Goal: Transaction & Acquisition: Download file/media

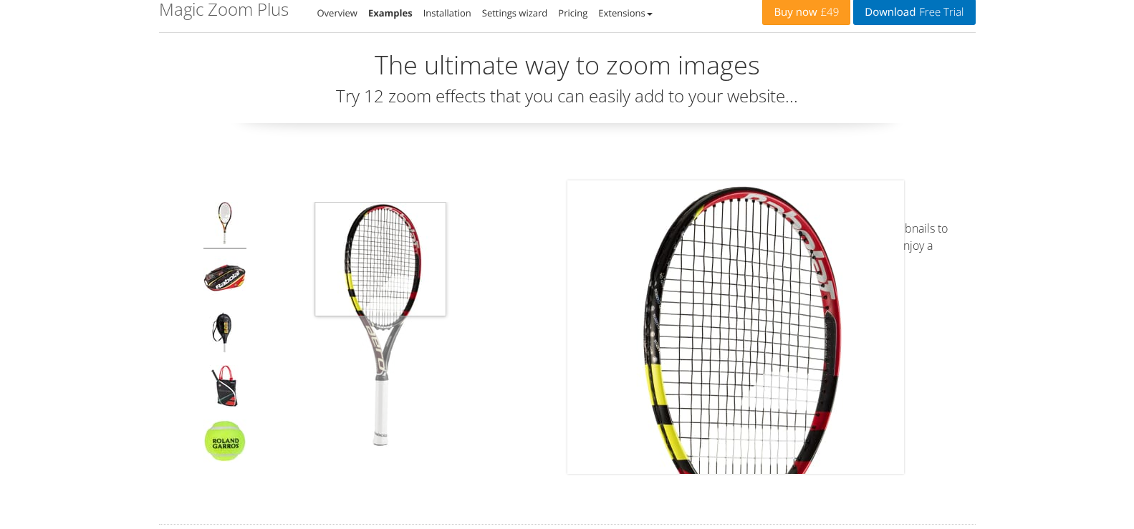
scroll to position [72, 0]
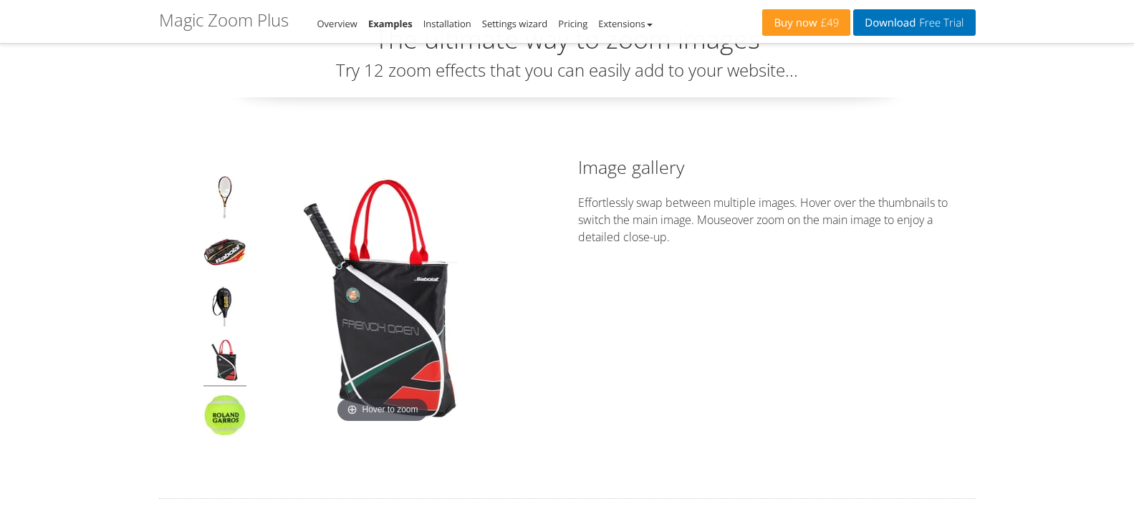
click at [222, 367] on img at bounding box center [224, 362] width 43 height 47
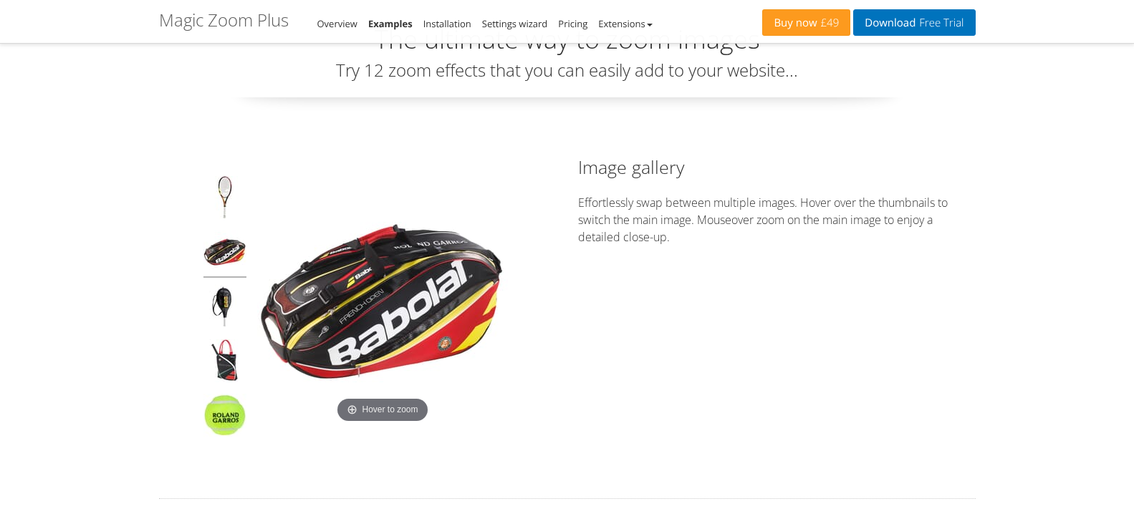
click at [227, 261] on img at bounding box center [224, 254] width 43 height 47
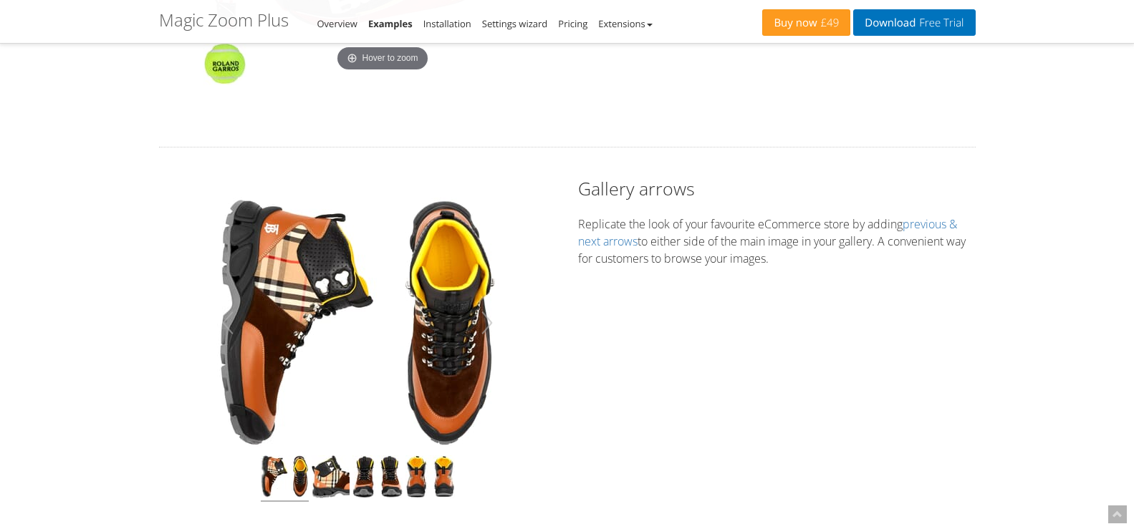
scroll to position [573, 0]
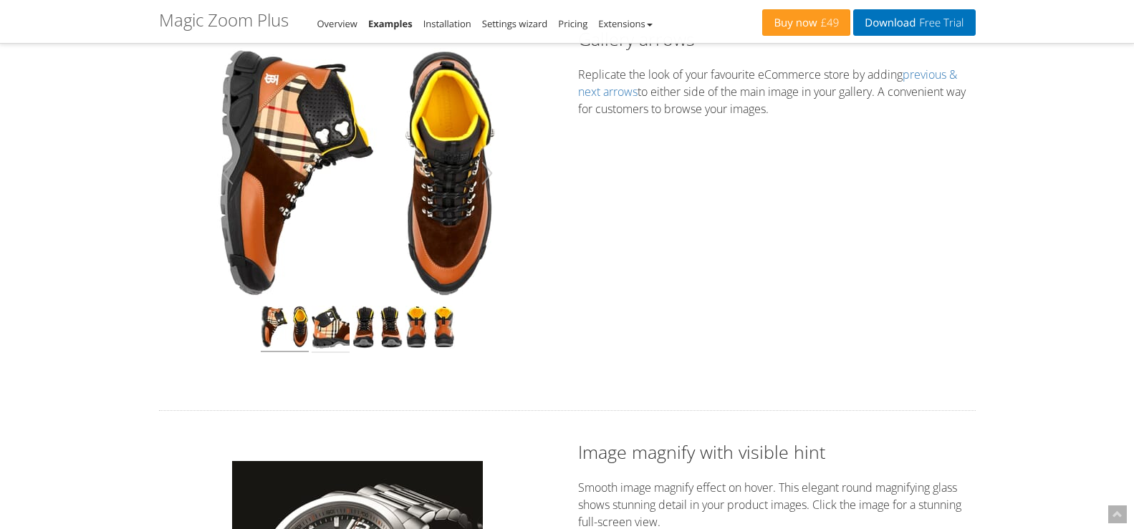
click at [335, 336] on img at bounding box center [331, 329] width 38 height 47
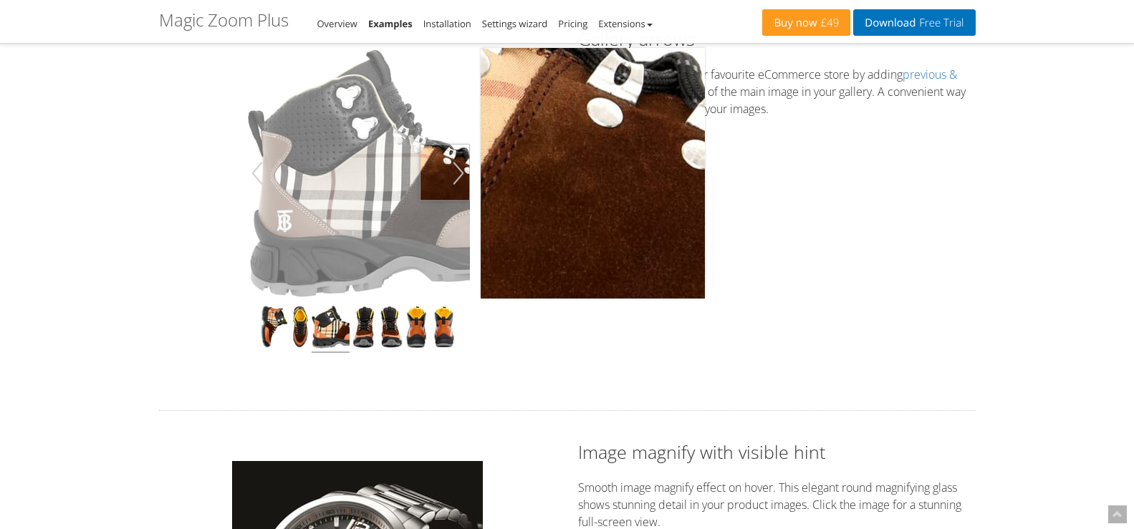
click at [460, 173] on button "button" at bounding box center [458, 173] width 23 height 40
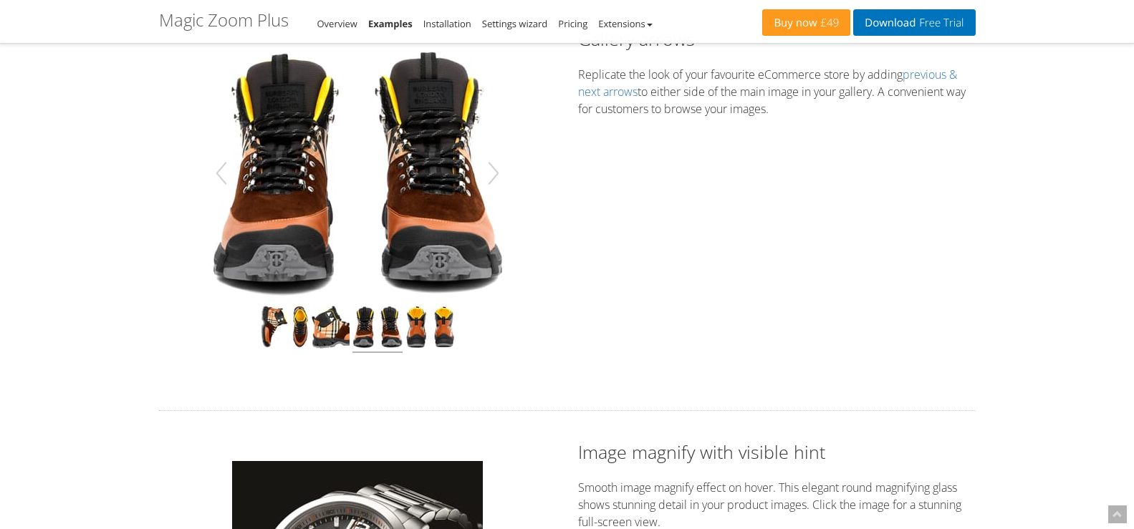
click at [418, 158] on img at bounding box center [357, 173] width 295 height 251
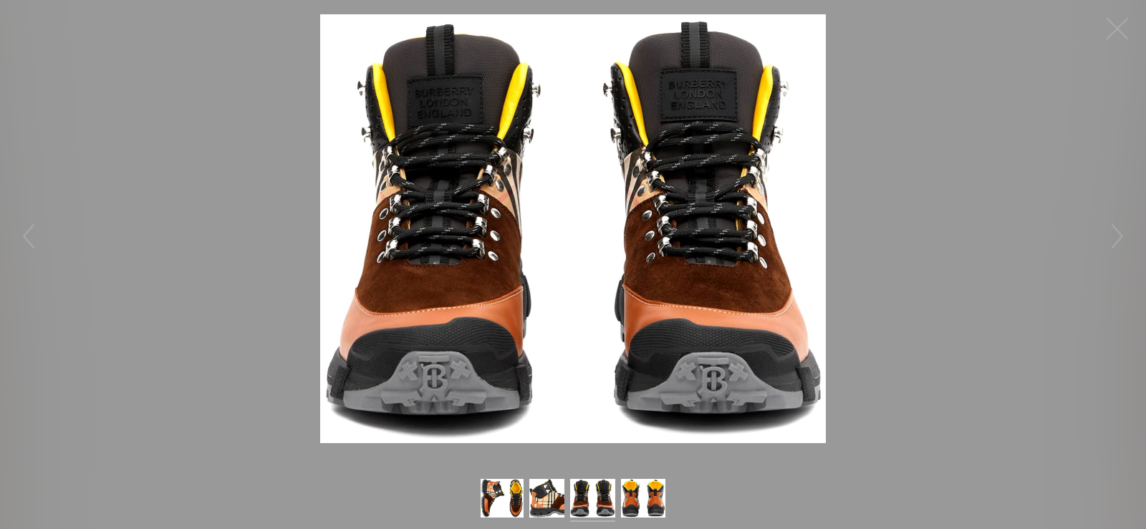
click at [603, 508] on img at bounding box center [593, 500] width 46 height 43
click at [1118, 249] on button "button" at bounding box center [1117, 236] width 43 height 43
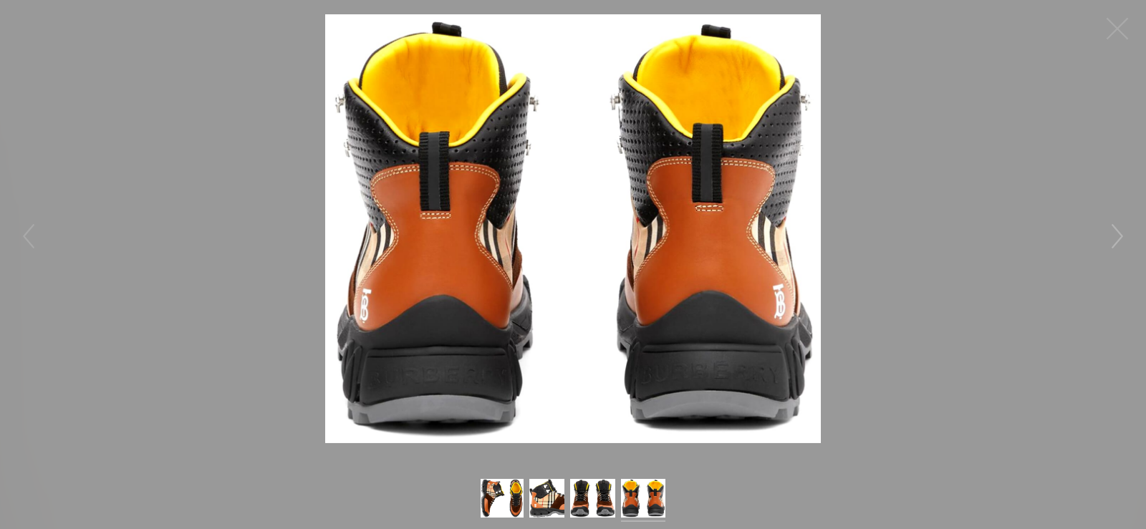
click at [1118, 249] on button "button" at bounding box center [1117, 236] width 43 height 43
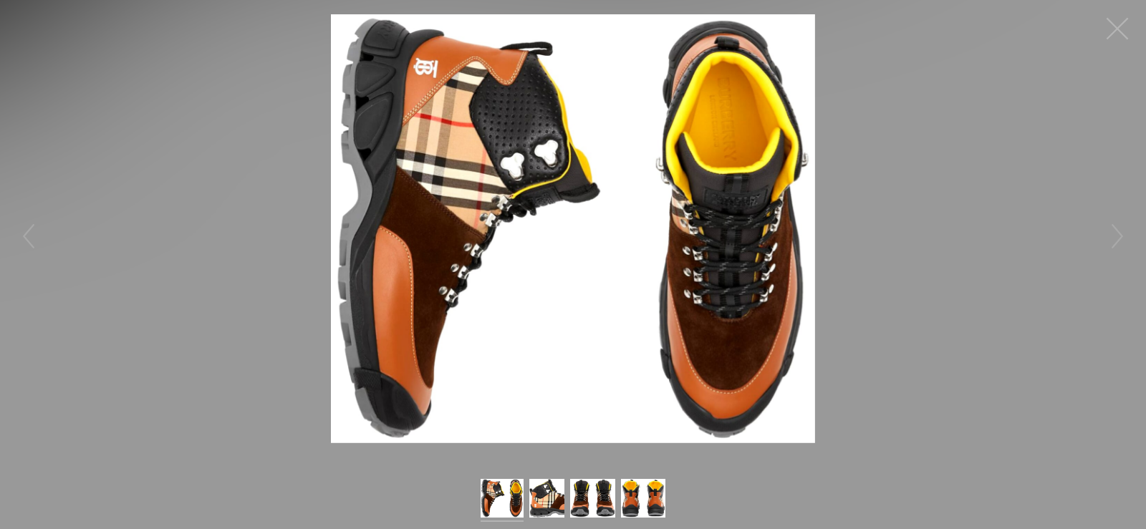
click at [1116, 24] on button "button" at bounding box center [1117, 28] width 43 height 43
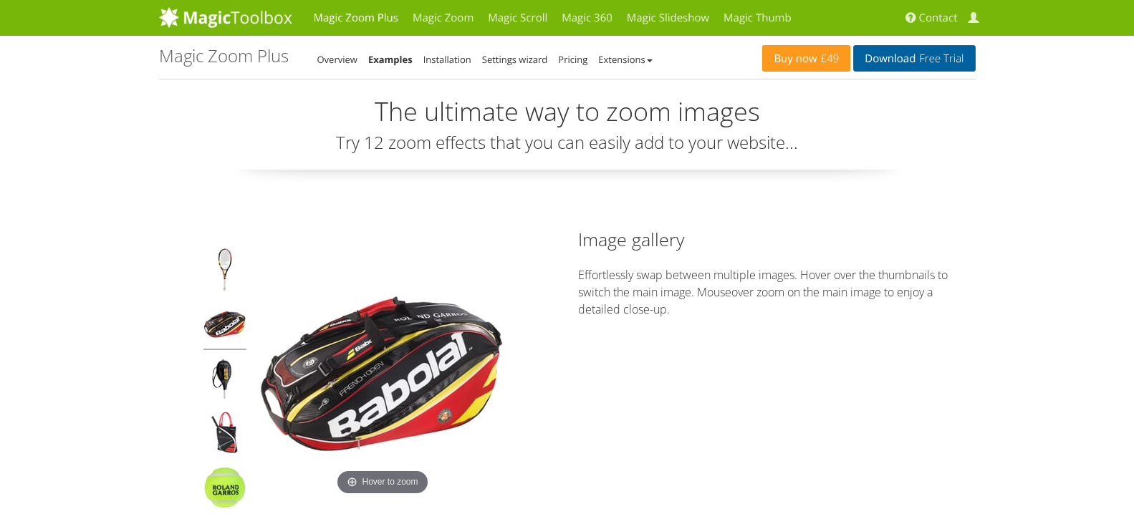
click at [884, 61] on link "Download Free Trial" at bounding box center [914, 58] width 122 height 26
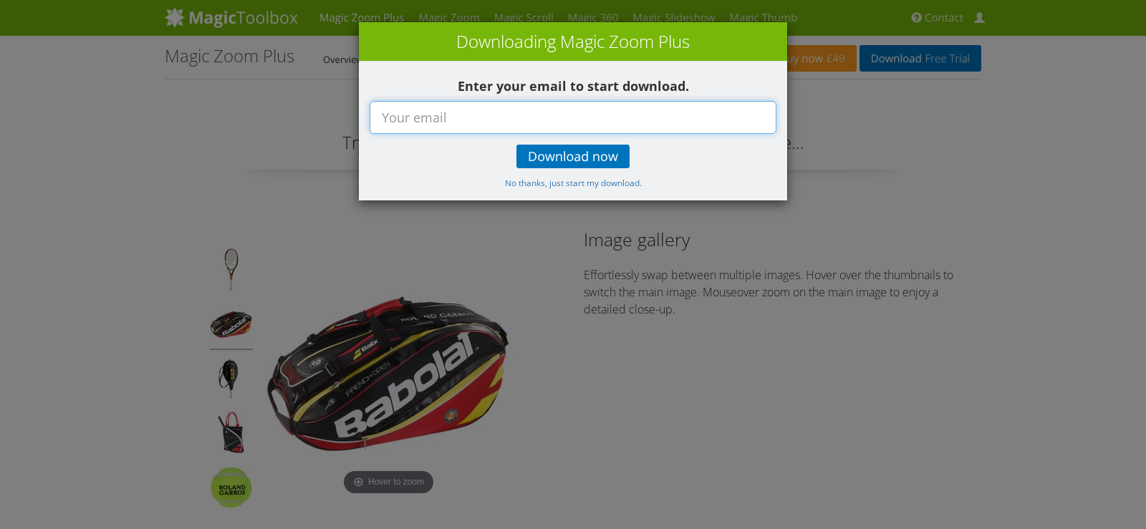
click at [503, 117] on input "text" at bounding box center [573, 117] width 407 height 33
type input "designerx91@gmail.com"
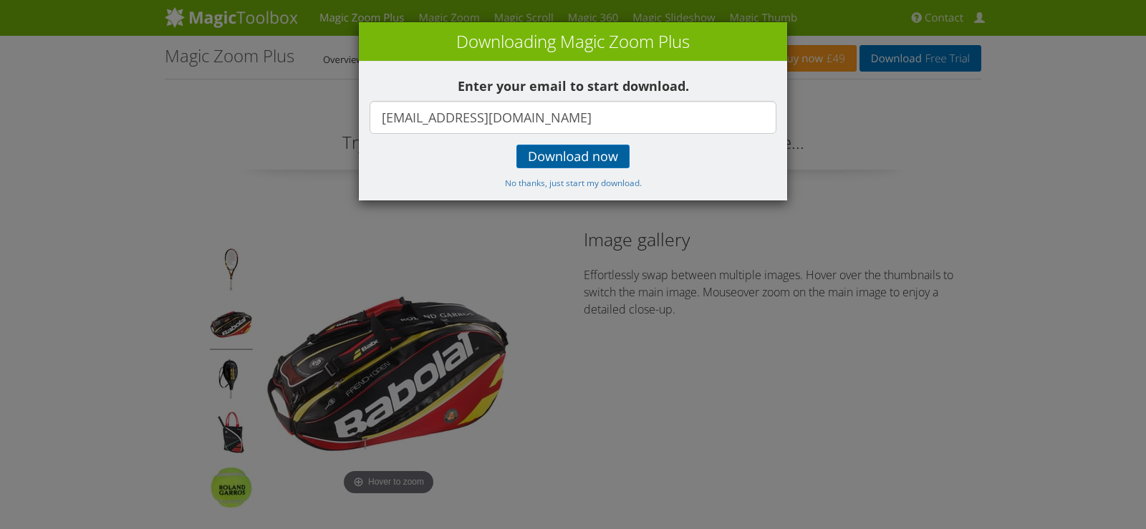
click at [577, 161] on span "Download now" at bounding box center [573, 156] width 90 height 11
